Goal: Feedback & Contribution: Submit feedback/report problem

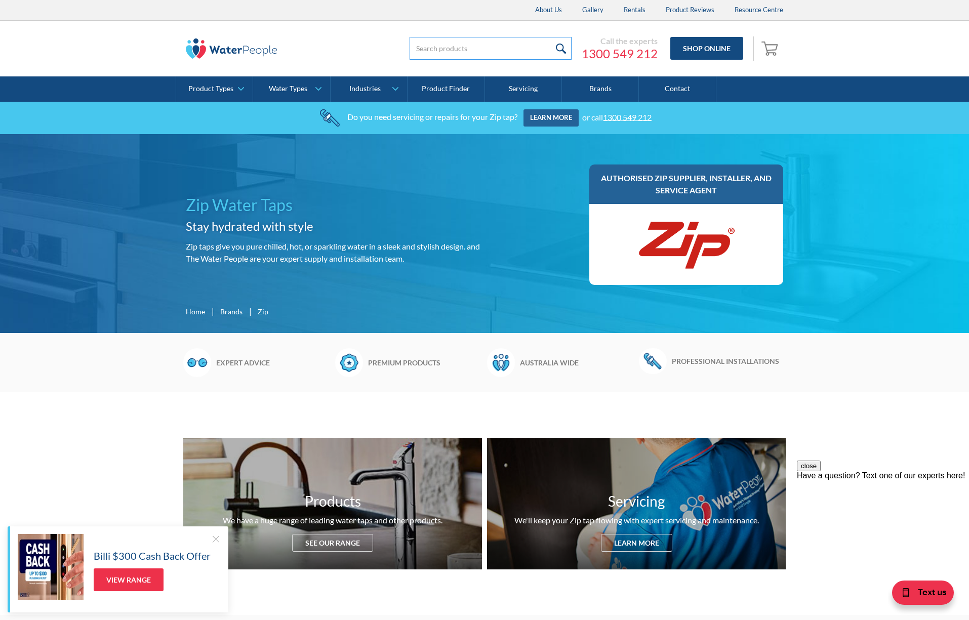
click at [460, 52] on input "search" at bounding box center [490, 48] width 162 height 23
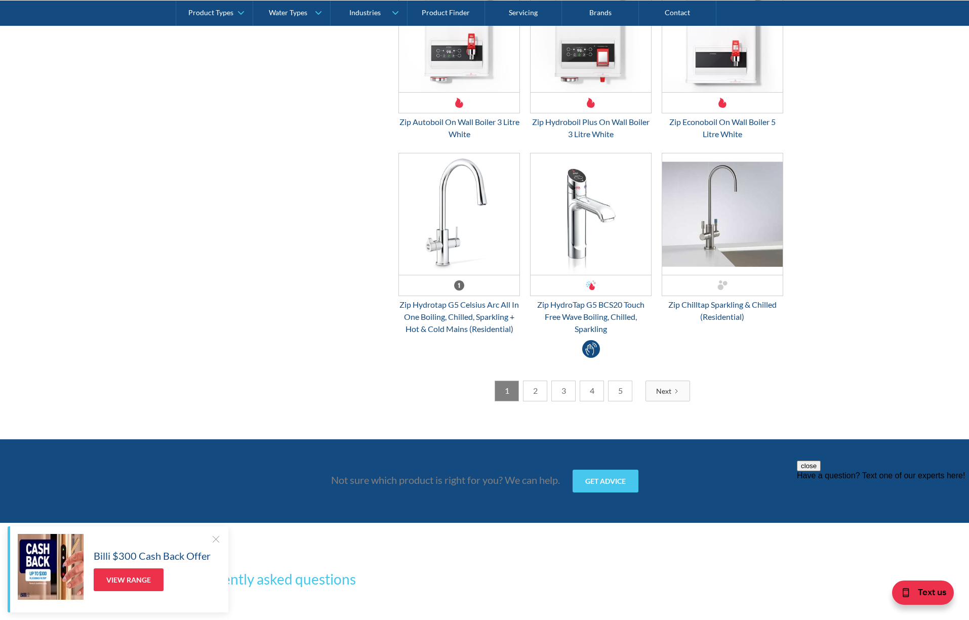
scroll to position [2632, 0]
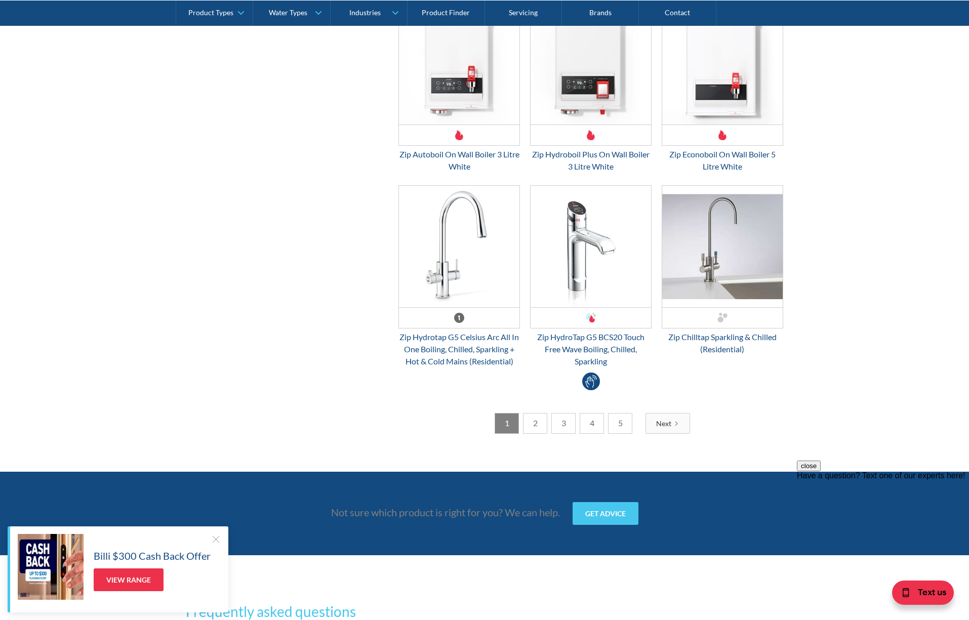
click at [542, 430] on link "2" at bounding box center [535, 423] width 24 height 21
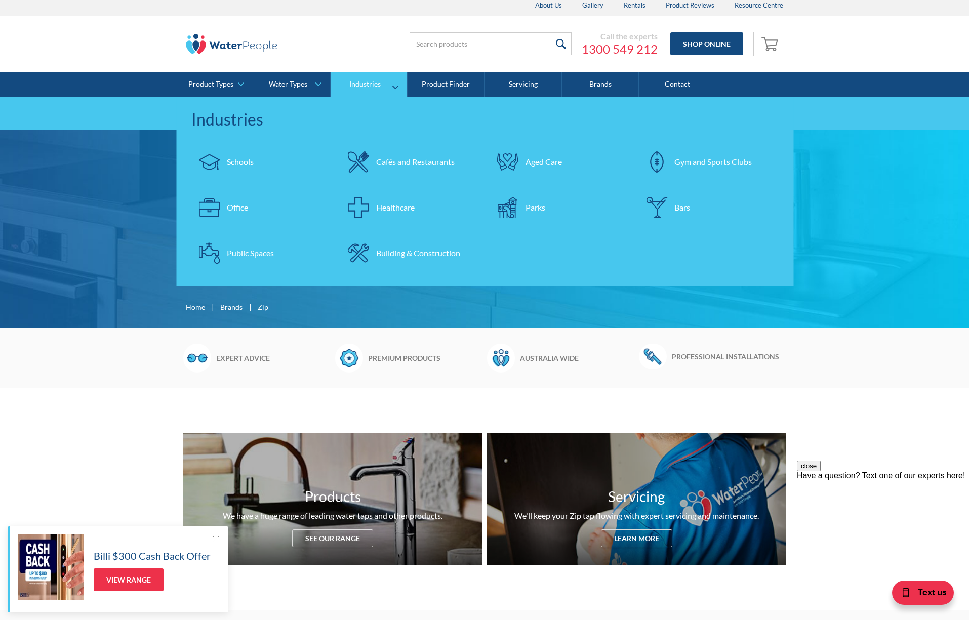
scroll to position [0, 0]
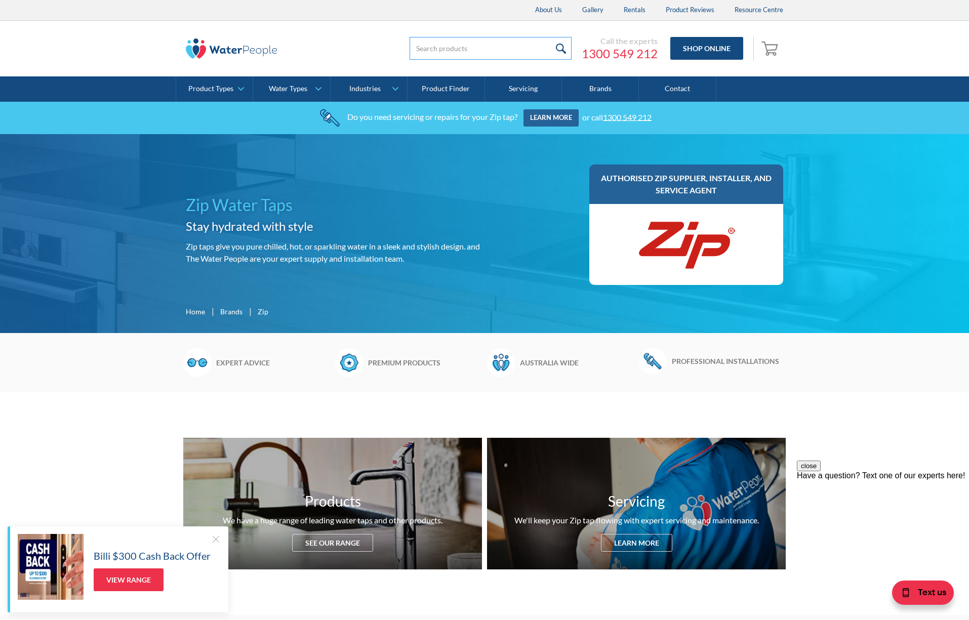
click at [452, 41] on input "search" at bounding box center [490, 48] width 162 height 23
type input "bc home"
click at [550, 37] on input "submit" at bounding box center [561, 48] width 22 height 23
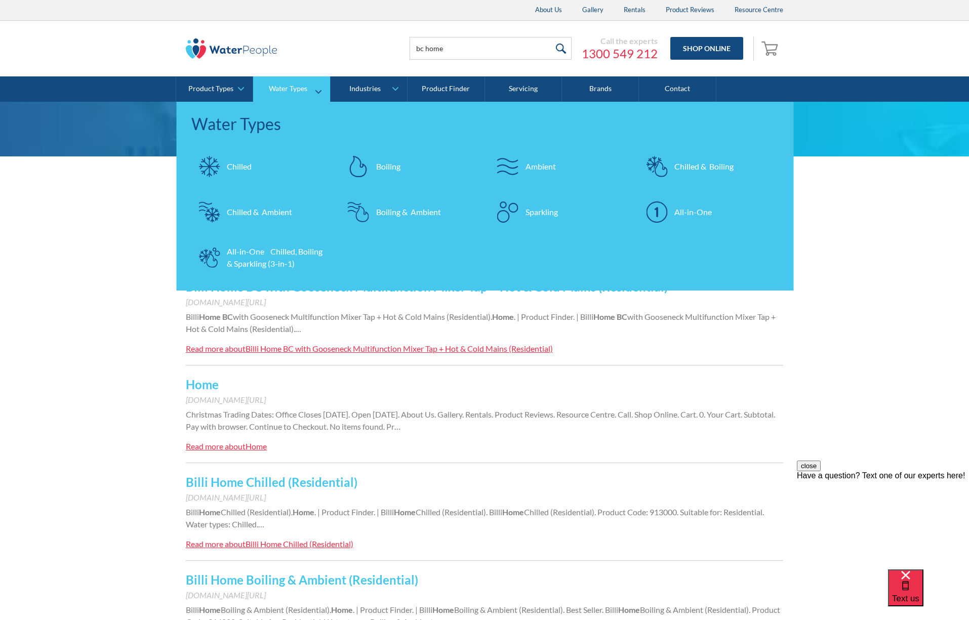
click at [699, 166] on div "Chilled & Boiling" at bounding box center [703, 166] width 59 height 12
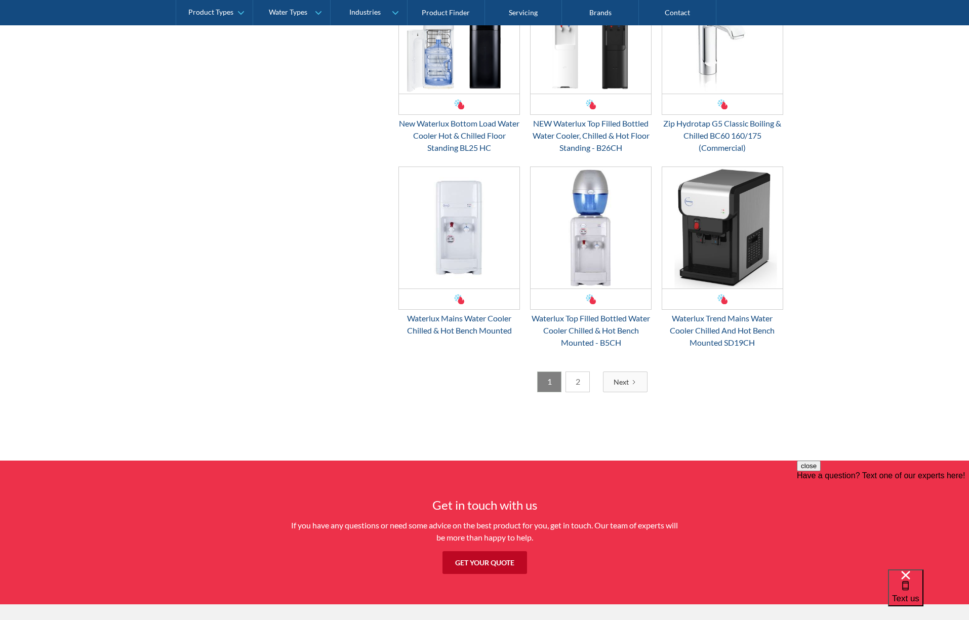
scroll to position [1569, 0]
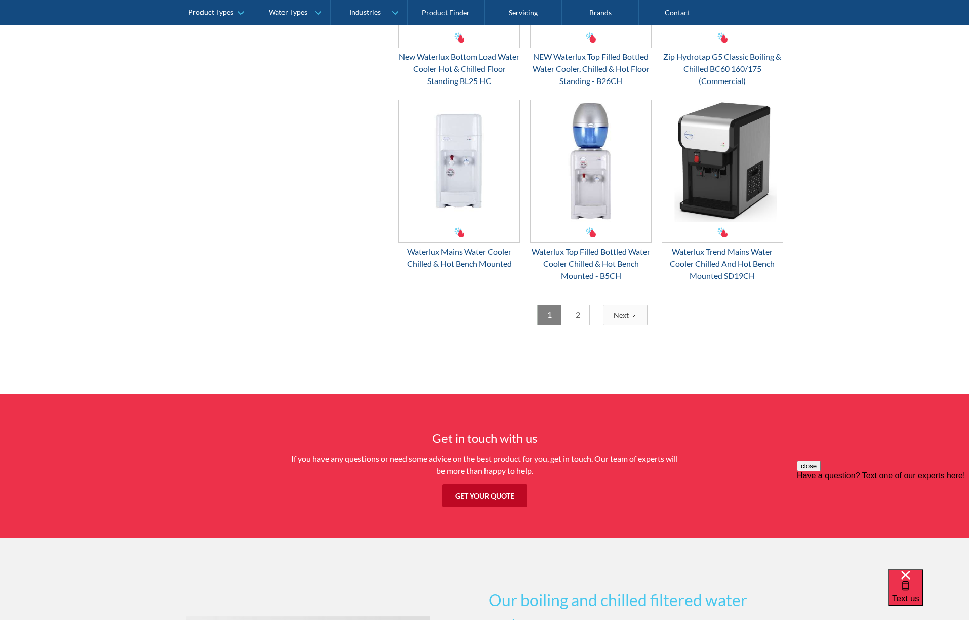
click at [570, 313] on link "2" at bounding box center [577, 315] width 24 height 21
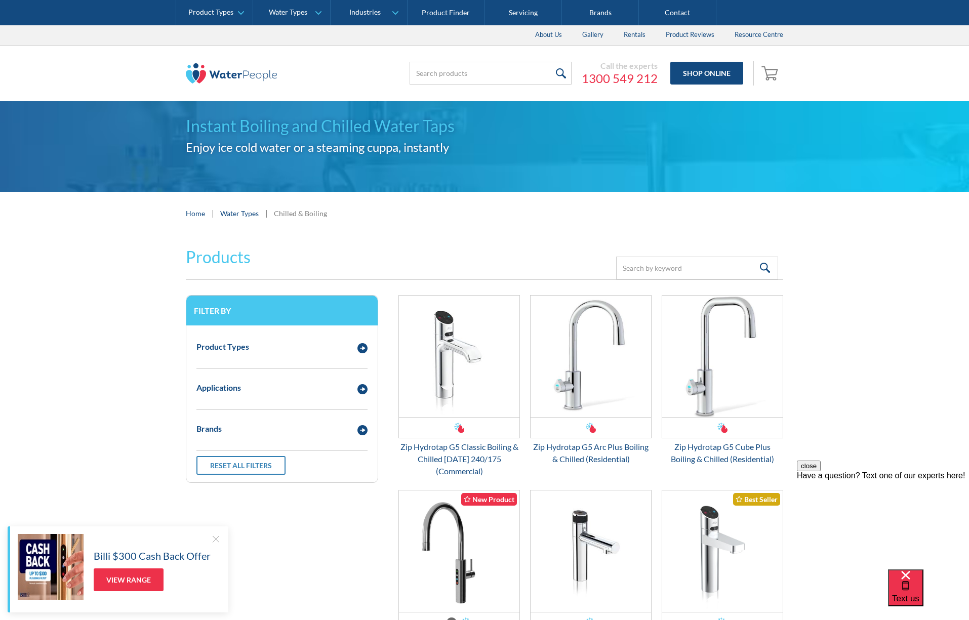
scroll to position [0, 0]
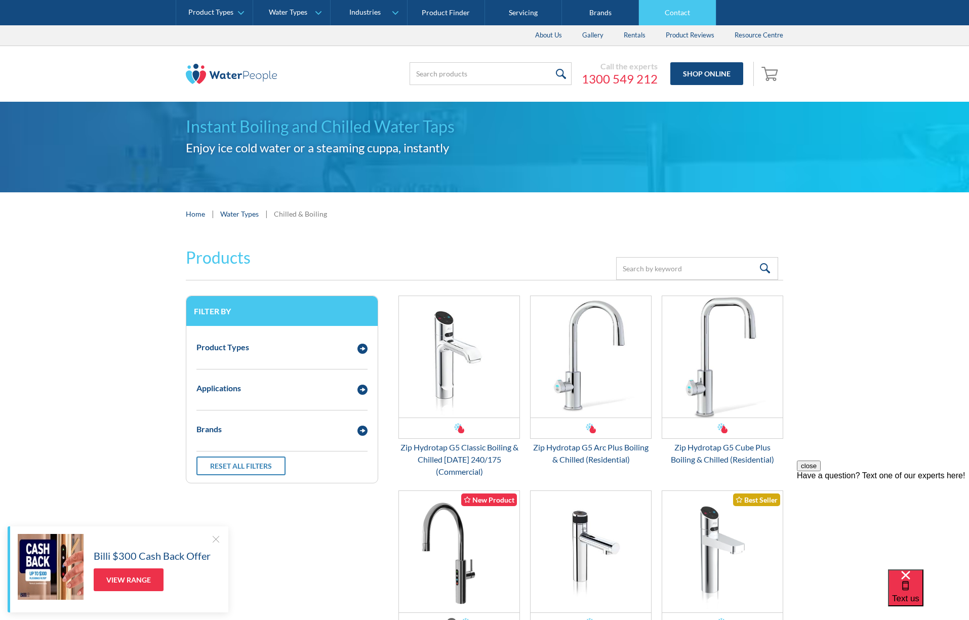
click at [685, 14] on link "Contact" at bounding box center [677, 12] width 77 height 25
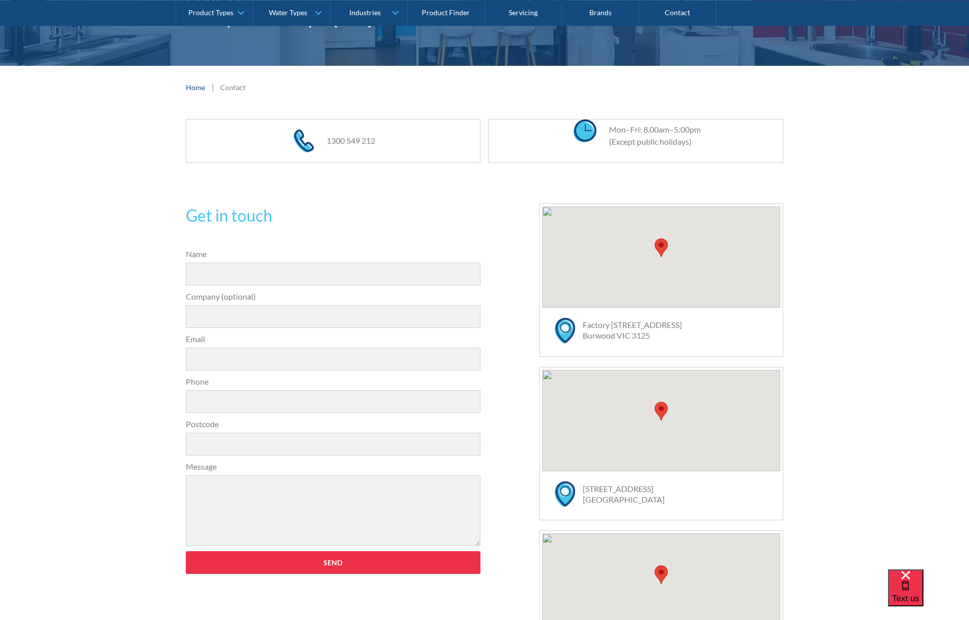
scroll to position [152, 0]
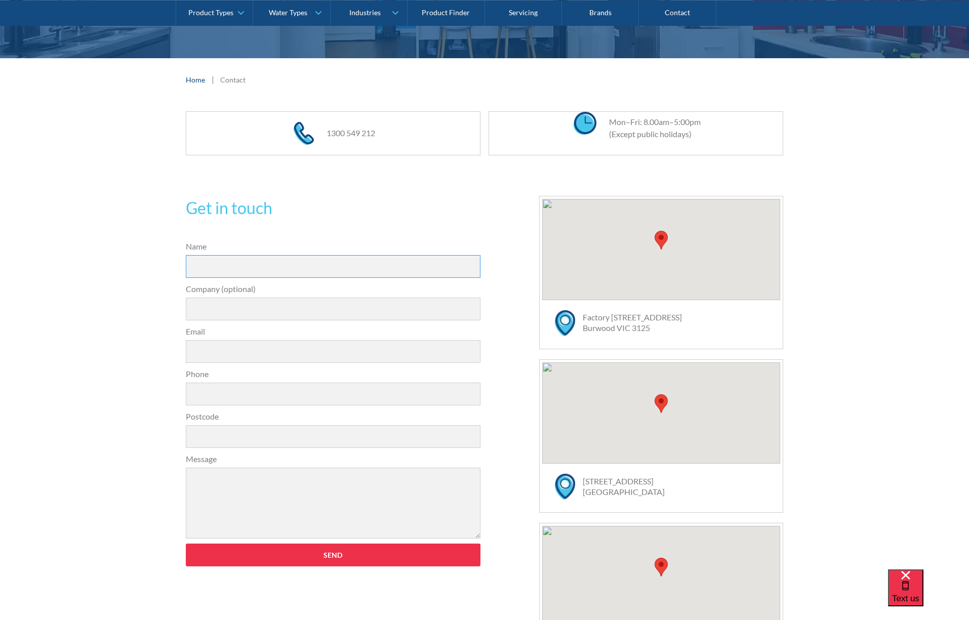
click at [214, 263] on input "Name" at bounding box center [333, 266] width 295 height 23
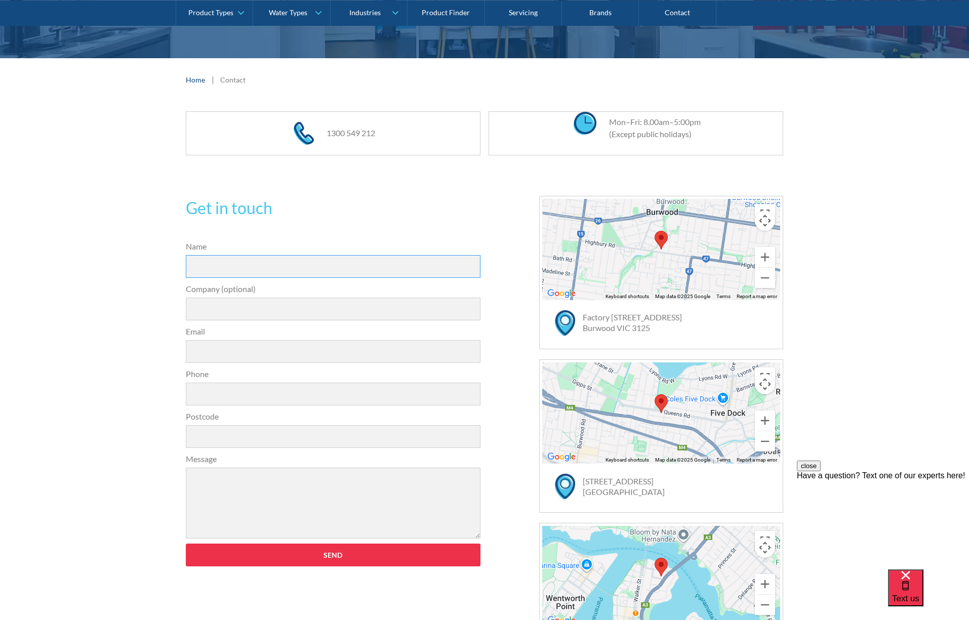
scroll to position [0, 0]
type input "Andrew Cavaggion"
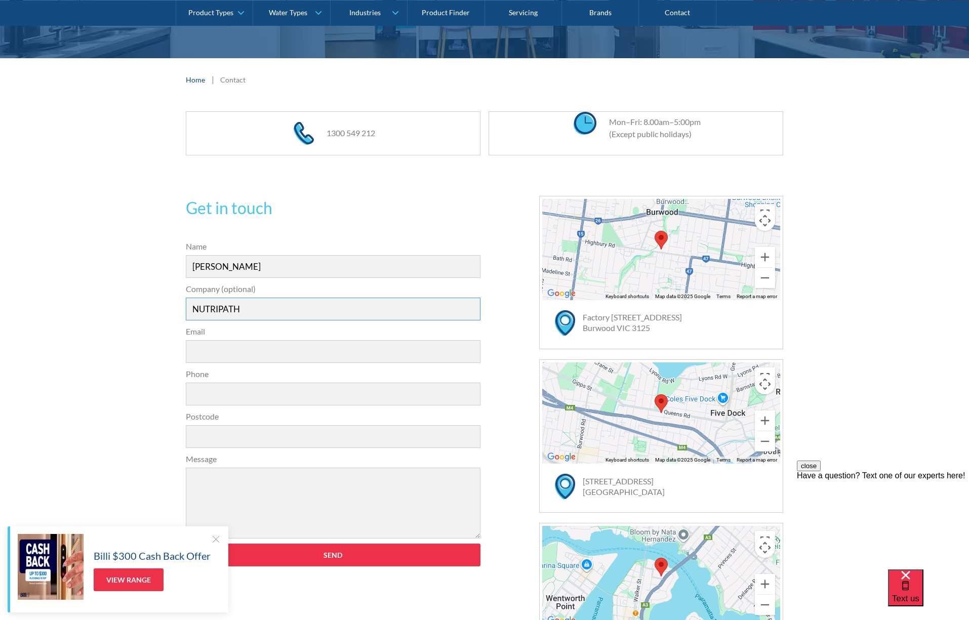
type input "NUTRIPATH"
type input "andrew@nutripath.com.au"
click at [231, 395] on input "Phone" at bounding box center [333, 394] width 295 height 23
type input "0425848673"
click at [257, 424] on div "Postcode" at bounding box center [333, 428] width 305 height 37
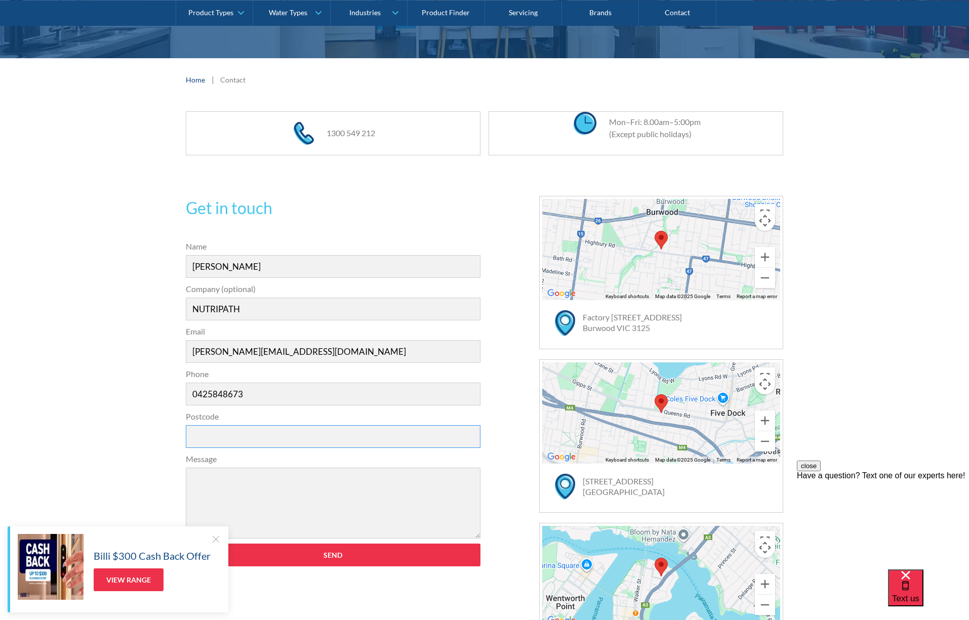
click at [218, 429] on input "Postcode" at bounding box center [333, 436] width 295 height 23
type input "3125"
click at [226, 483] on textarea "Message" at bounding box center [333, 503] width 295 height 71
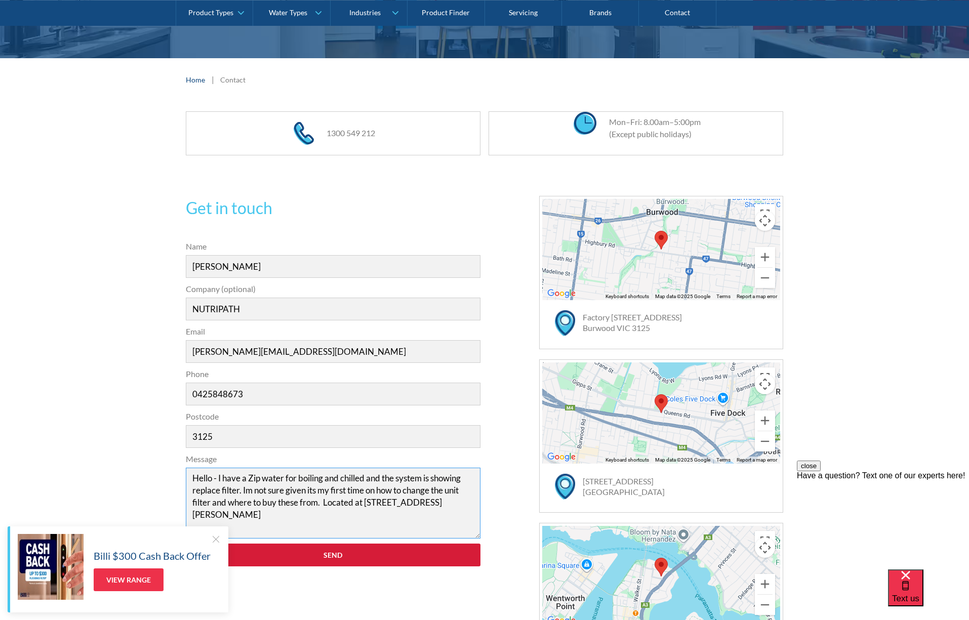
type textarea "Hello - I have a Zip water for boiling and chilled and the system is showing re…"
click at [358, 547] on input "Send" at bounding box center [333, 555] width 295 height 23
